Goal: Find specific page/section: Find specific page/section

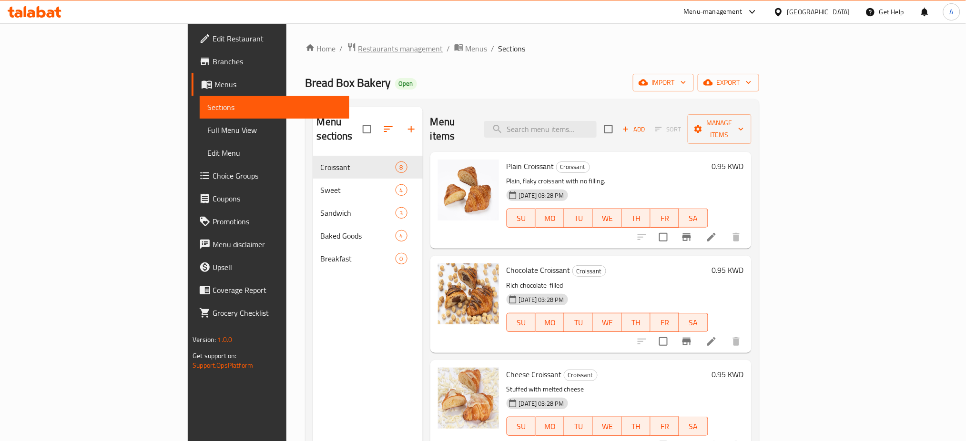
click at [358, 54] on span "Restaurants management" at bounding box center [400, 48] width 85 height 11
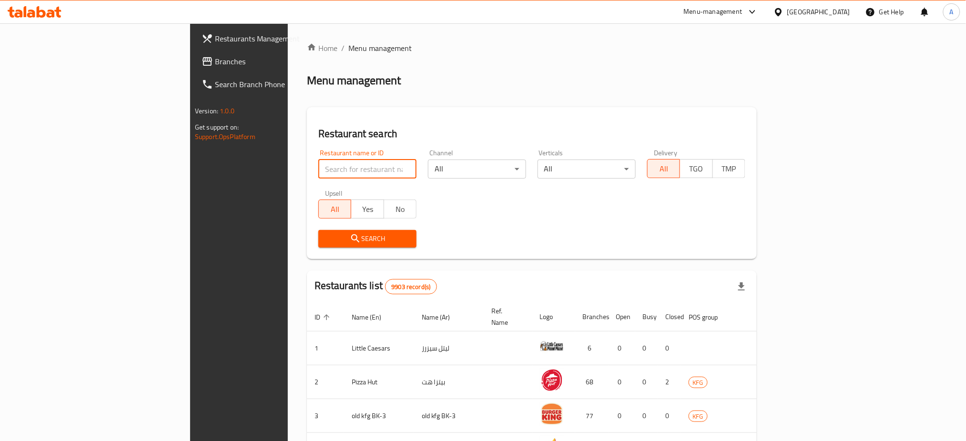
click at [318, 168] on input "search" at bounding box center [367, 169] width 98 height 19
click button "Search" at bounding box center [367, 239] width 98 height 18
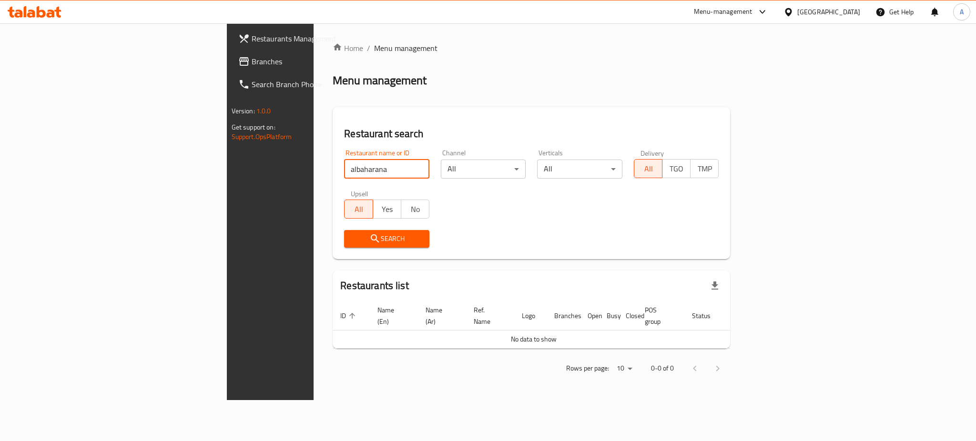
click button "Search" at bounding box center [386, 239] width 85 height 18
drag, startPoint x: 247, startPoint y: 171, endPoint x: 145, endPoint y: 171, distance: 102.4
click at [227, 171] on div "Restaurants Management Branches Search Branch Phone Version: 1.0.0 Get support …" at bounding box center [488, 211] width 523 height 377
paste input "12613"
type input "12613"
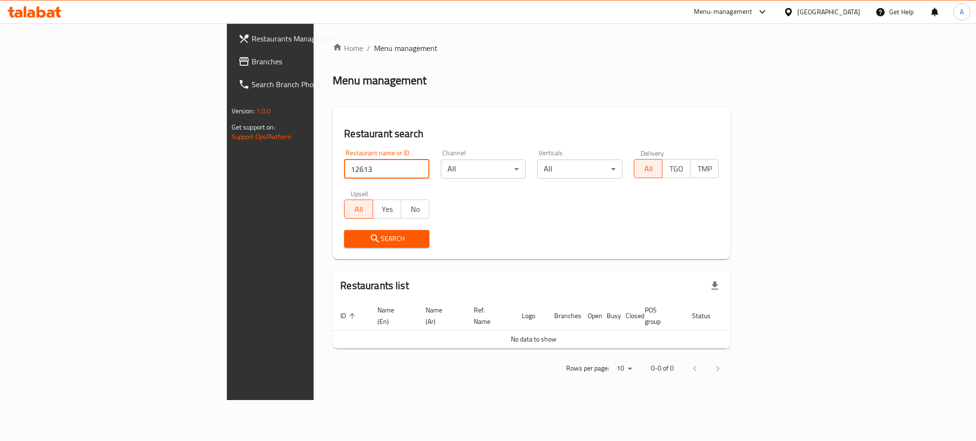
click at [352, 242] on span "Search" at bounding box center [387, 239] width 70 height 12
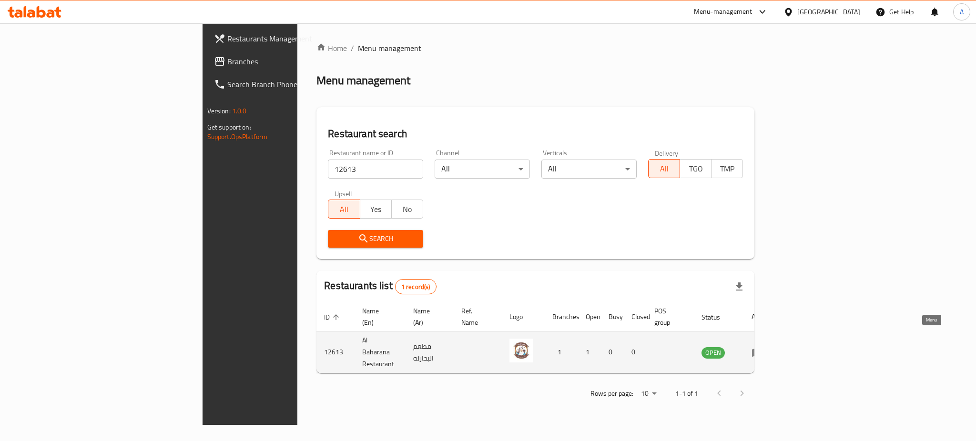
click at [769, 347] on link "enhanced table" at bounding box center [760, 352] width 18 height 11
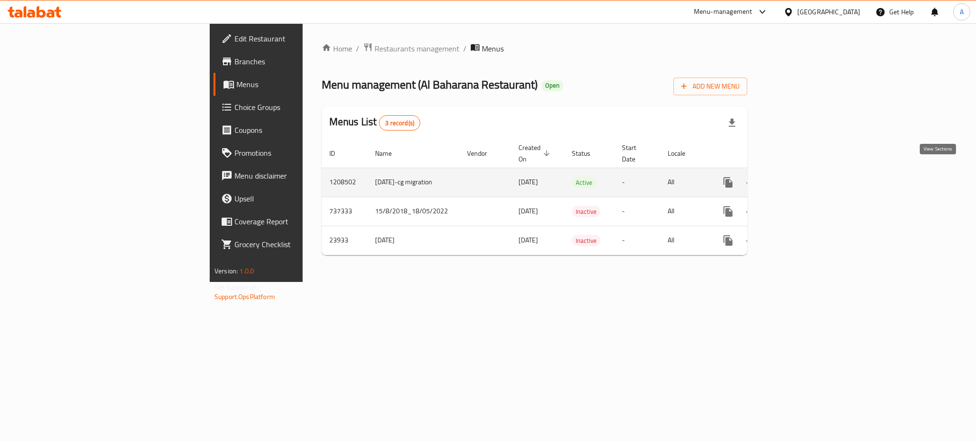
click at [808, 174] on link "enhanced table" at bounding box center [796, 182] width 23 height 23
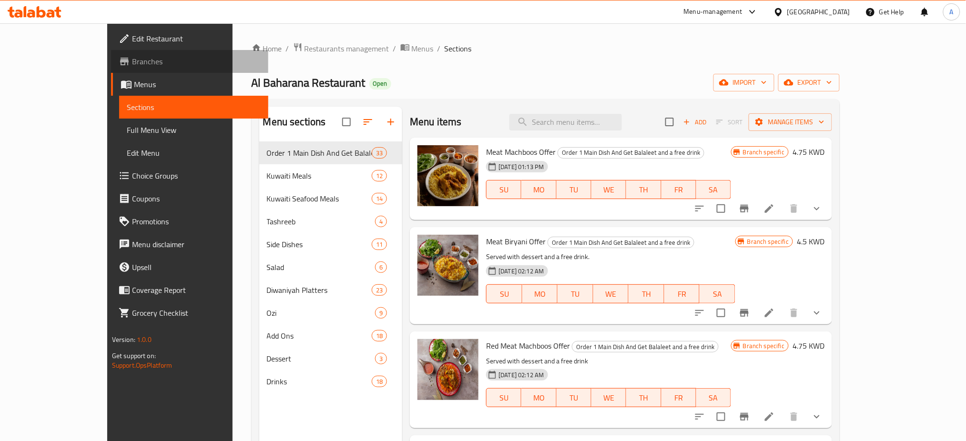
click at [132, 60] on span "Branches" at bounding box center [196, 61] width 129 height 11
